Goal: Find specific page/section: Find specific page/section

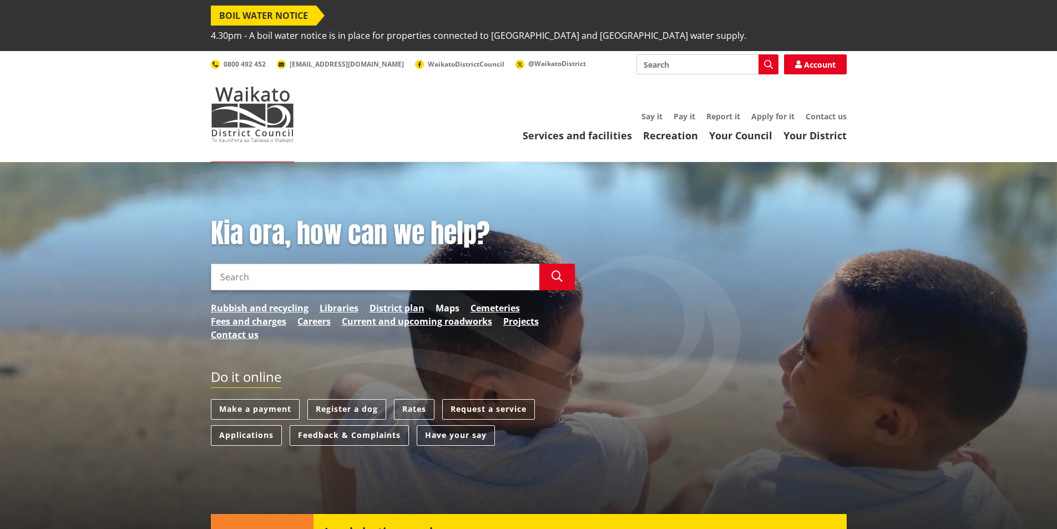
click at [444, 301] on link "Maps" at bounding box center [447, 307] width 24 height 13
click at [415, 301] on link "District plan" at bounding box center [396, 307] width 55 height 13
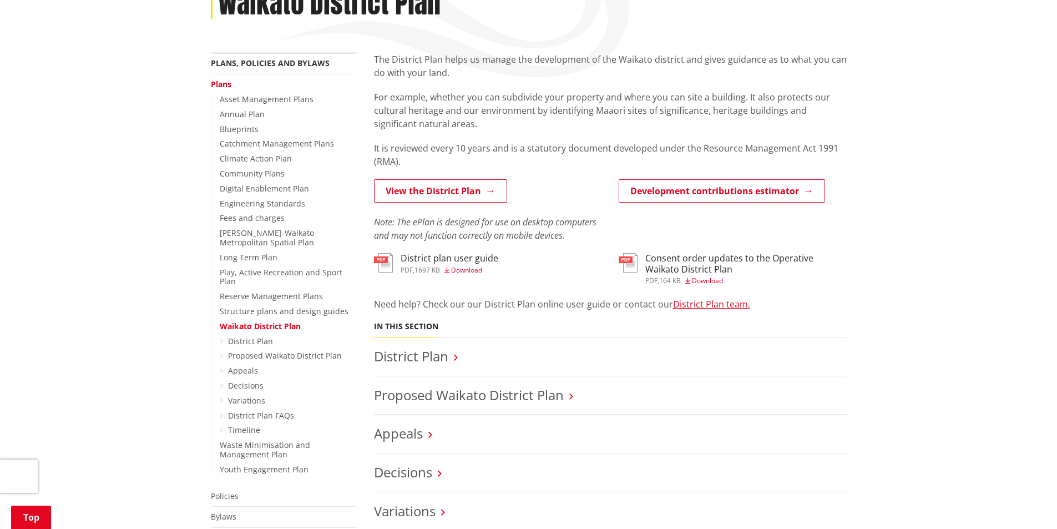
scroll to position [277, 0]
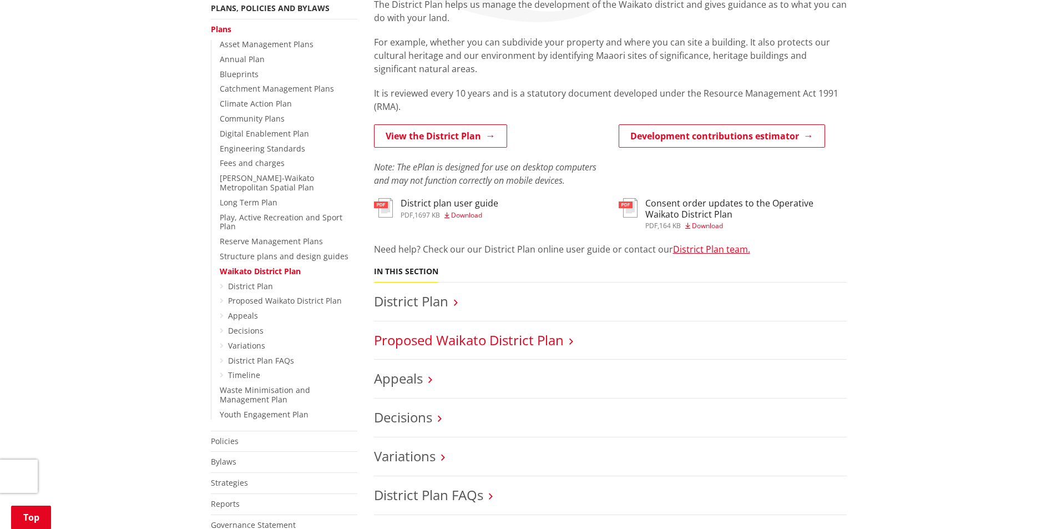
click at [459, 331] on link "Proposed Waikato District Plan" at bounding box center [469, 340] width 190 height 18
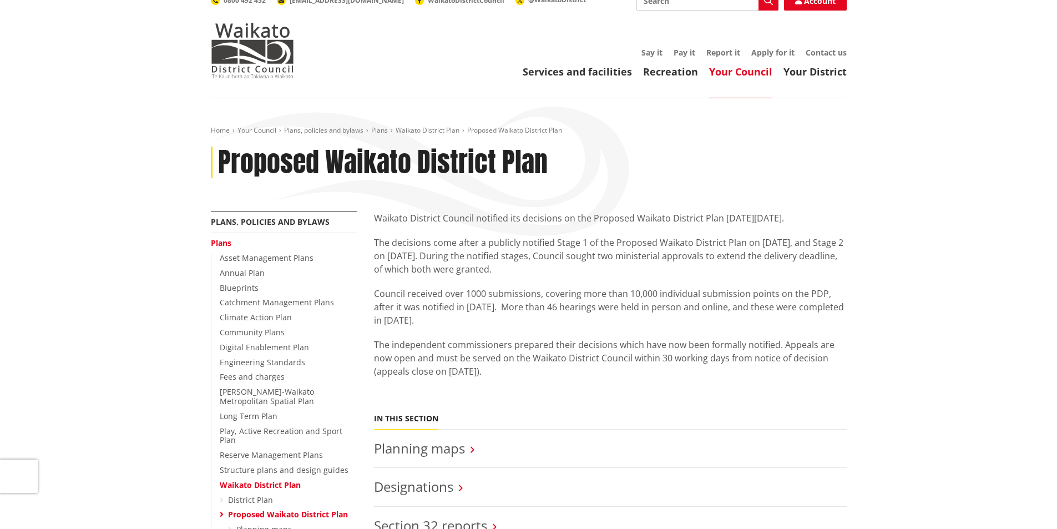
scroll to position [111, 0]
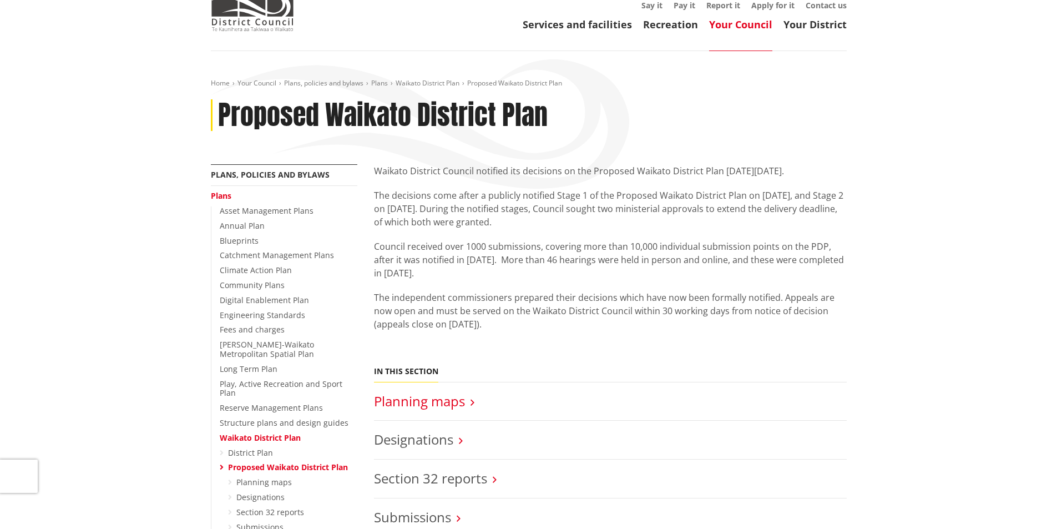
click at [443, 392] on link "Planning maps" at bounding box center [419, 401] width 91 height 18
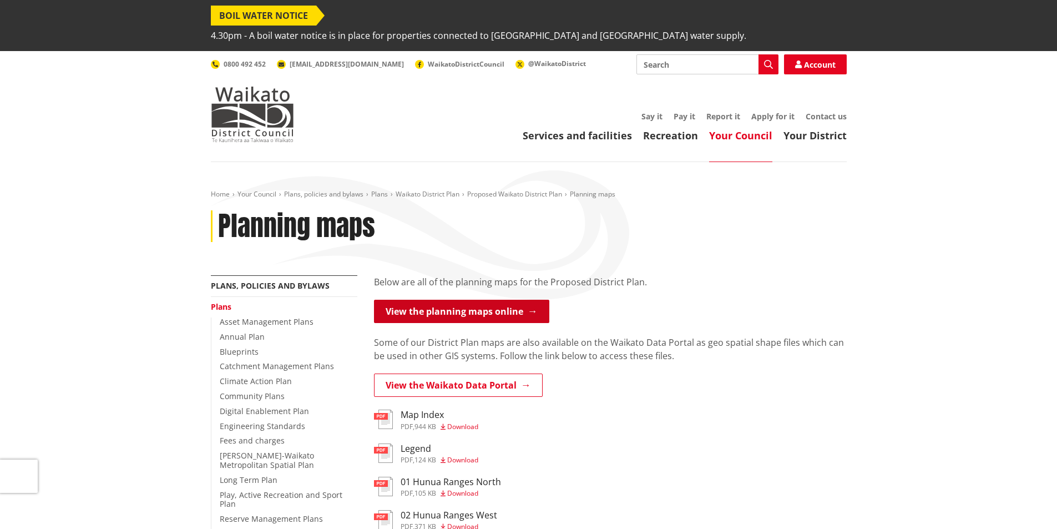
click at [459, 300] on link "View the planning maps online" at bounding box center [461, 311] width 175 height 23
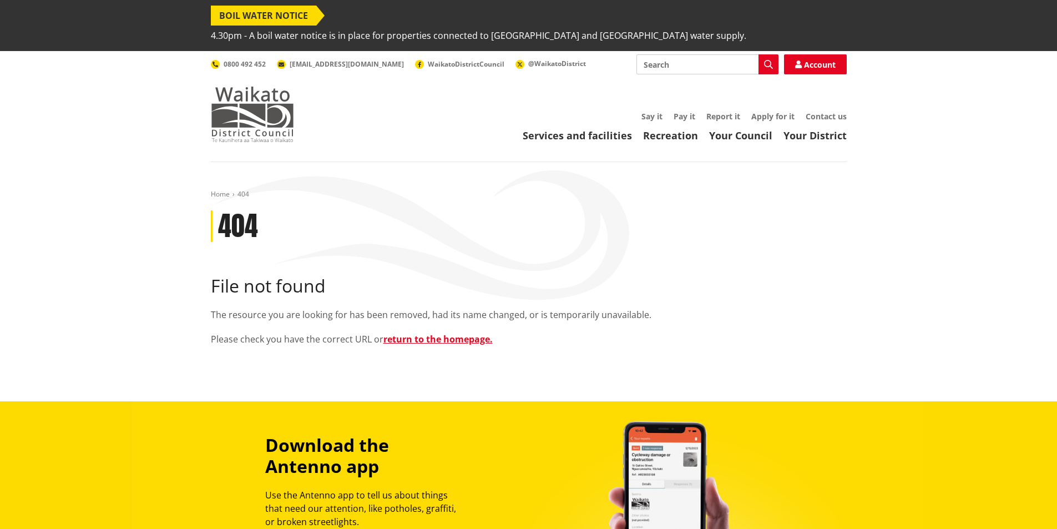
click at [241, 93] on img at bounding box center [252, 114] width 83 height 55
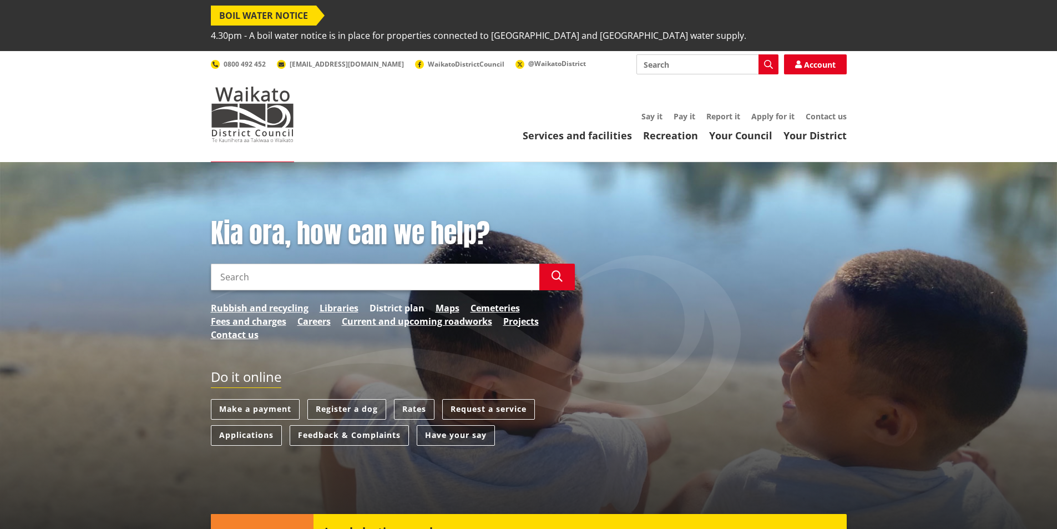
click at [396, 301] on link "District plan" at bounding box center [396, 307] width 55 height 13
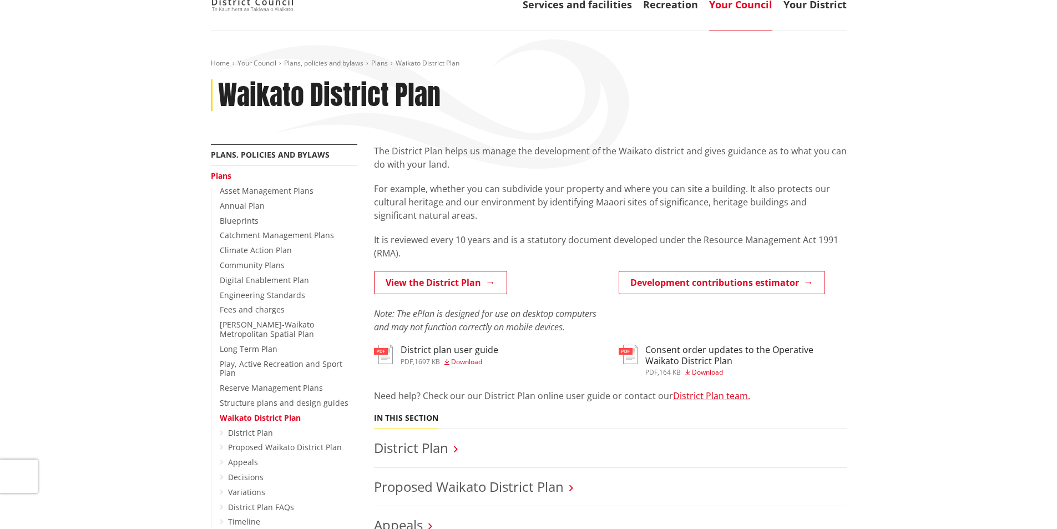
scroll to position [111, 0]
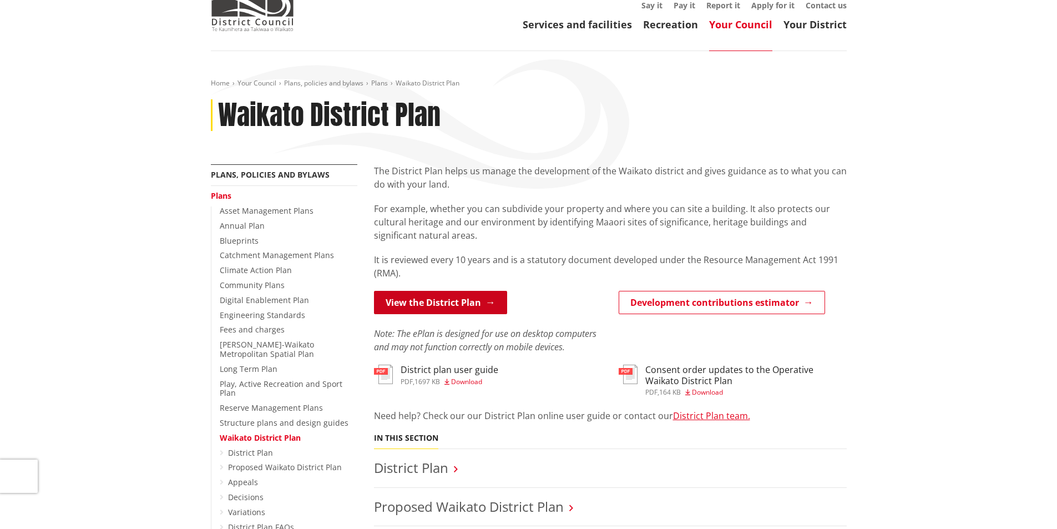
click at [448, 291] on link "View the District Plan" at bounding box center [440, 302] width 133 height 23
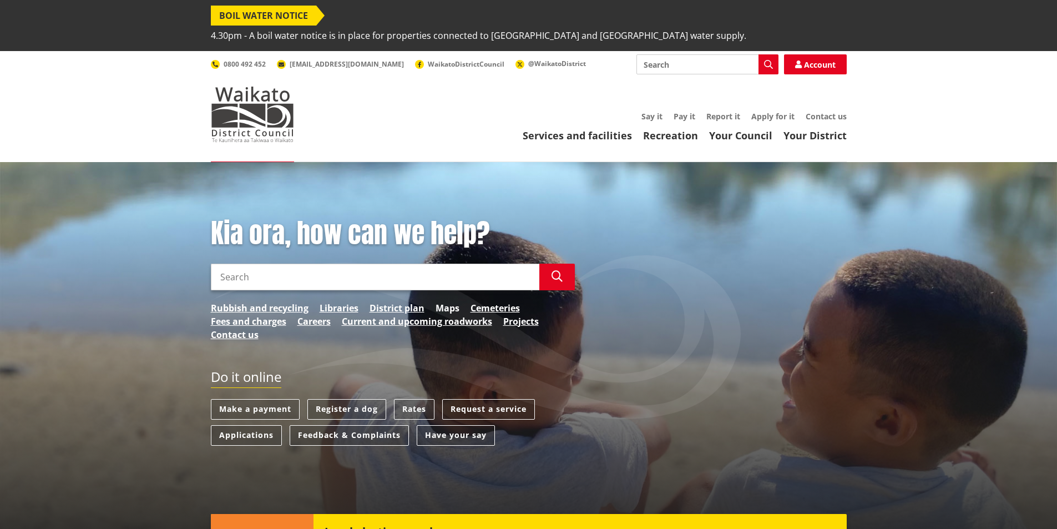
click at [447, 301] on link "Maps" at bounding box center [447, 307] width 24 height 13
